Goal: Check status: Check status

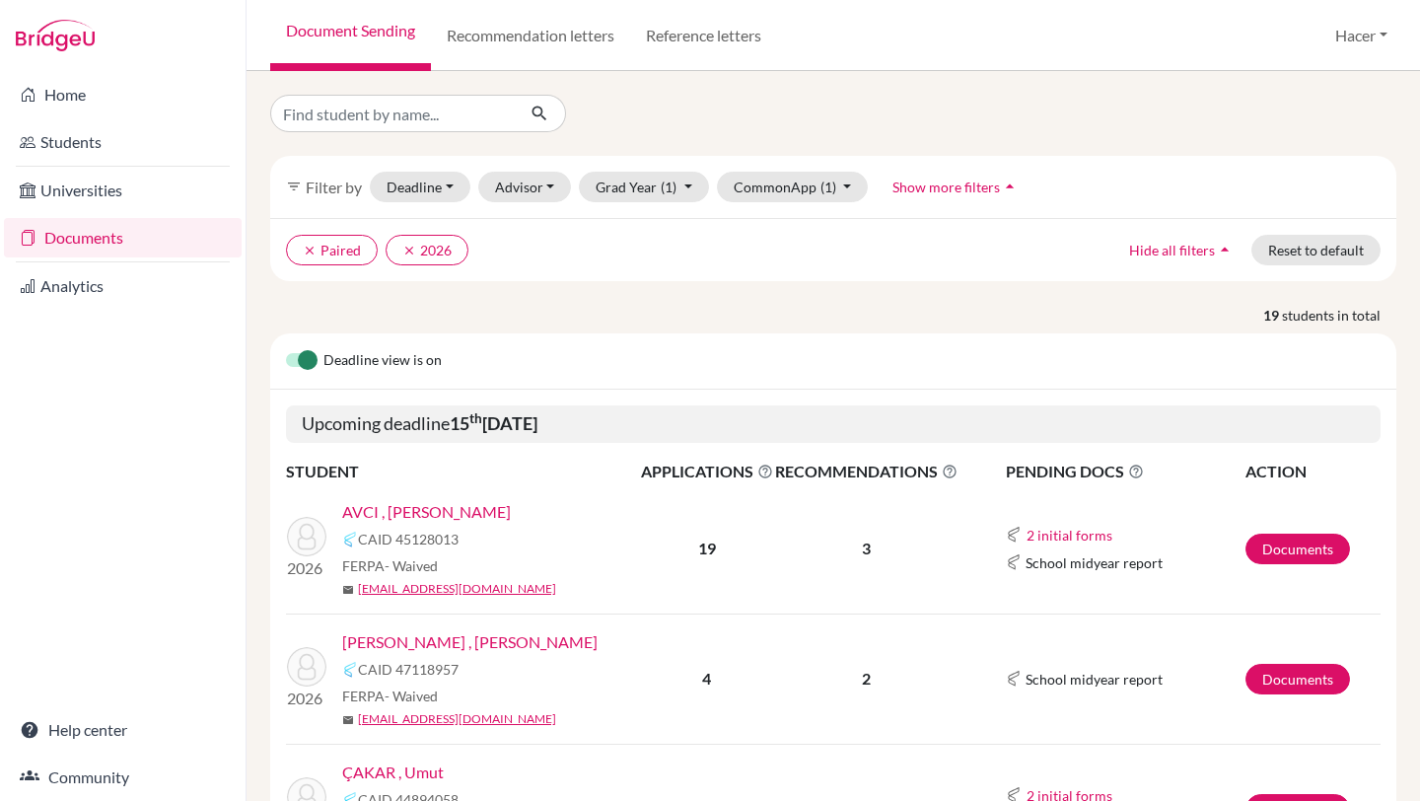
click at [419, 514] on link "AVCI , [PERSON_NAME]" at bounding box center [426, 512] width 169 height 24
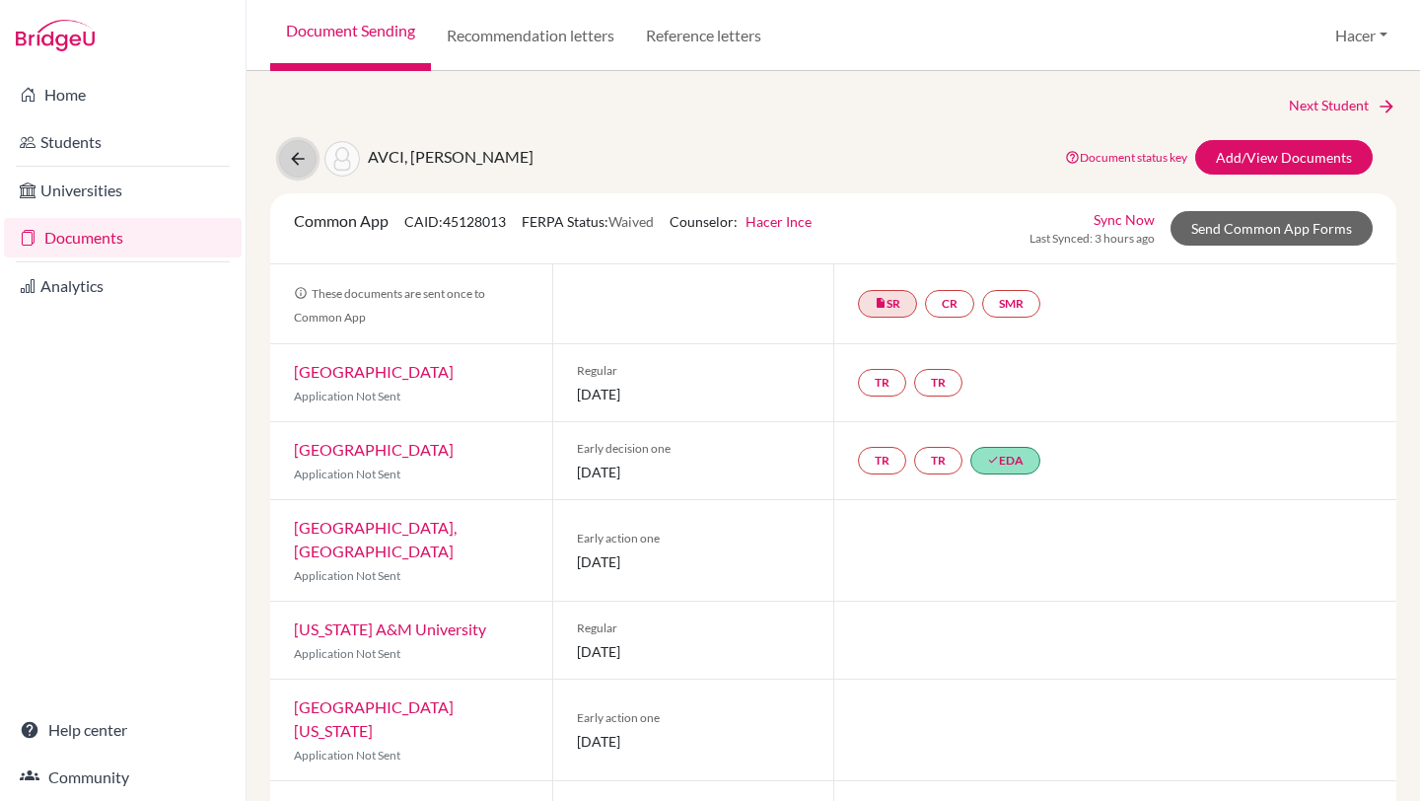
click at [296, 160] on icon at bounding box center [298, 159] width 20 height 20
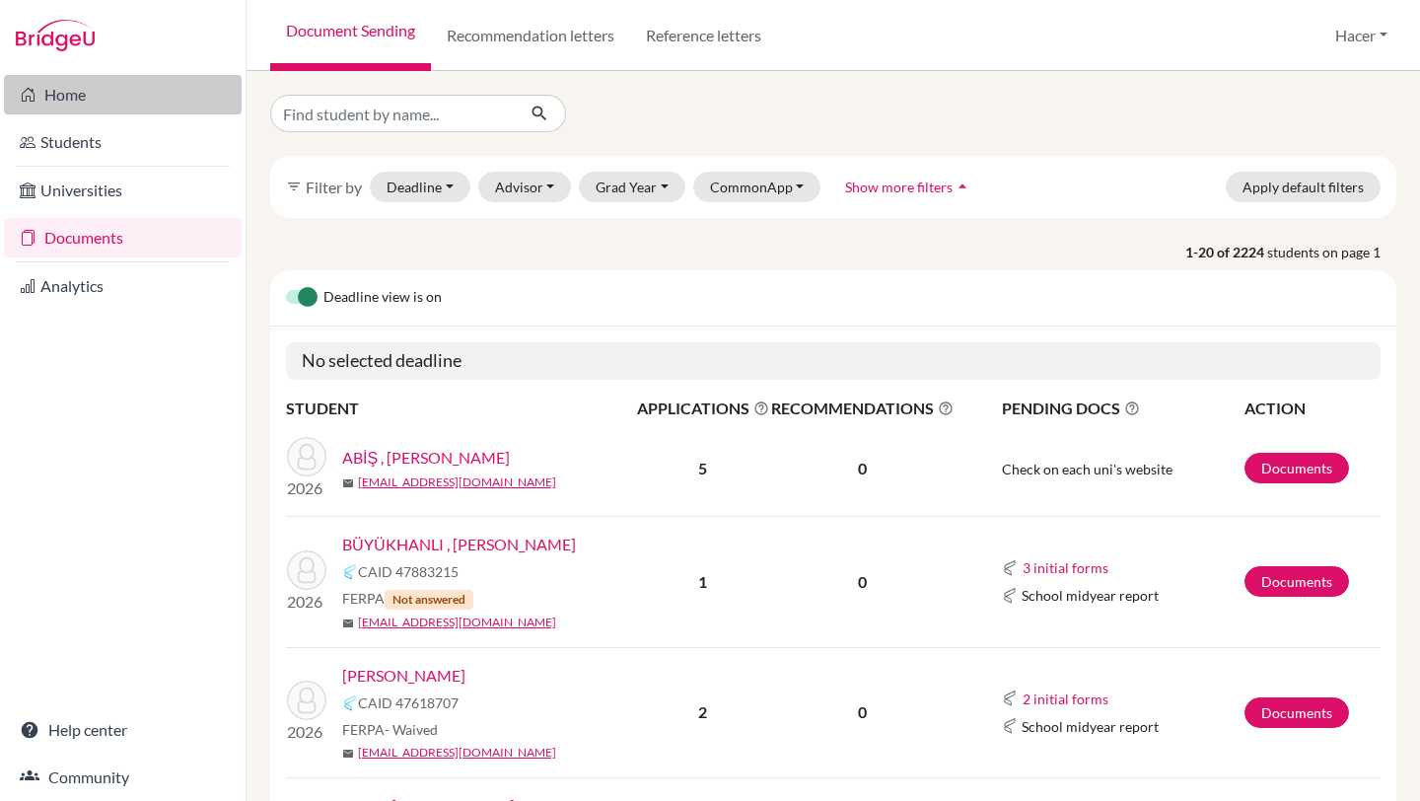
click at [55, 95] on link "Home" at bounding box center [123, 94] width 238 height 39
